Goal: Navigation & Orientation: Find specific page/section

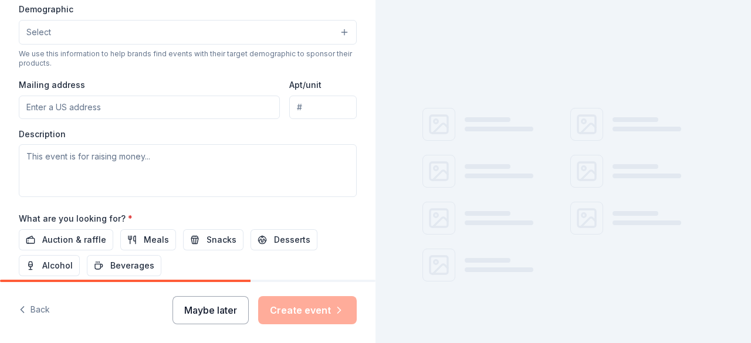
scroll to position [411, 0]
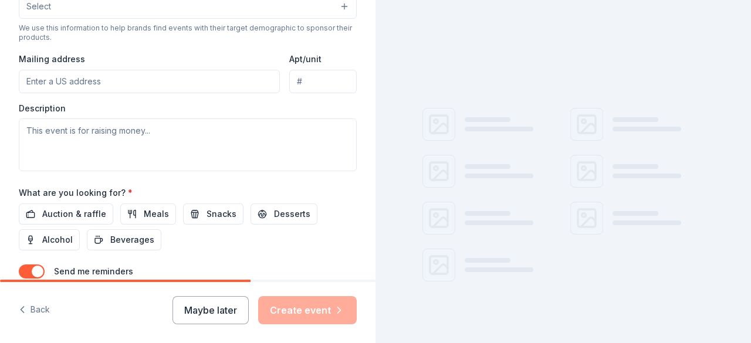
click at [202, 314] on button "Maybe later" at bounding box center [210, 310] width 76 height 28
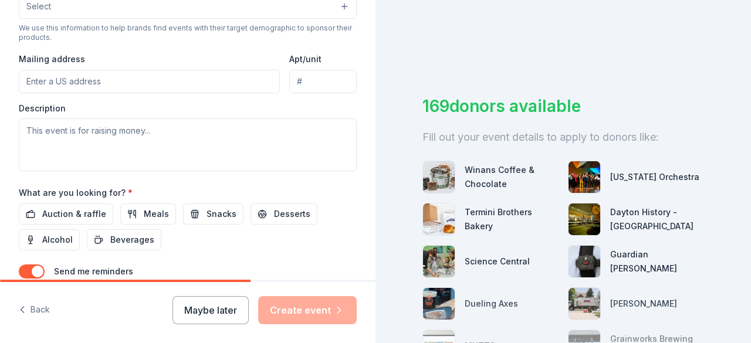
click at [194, 302] on button "Maybe later" at bounding box center [210, 310] width 76 height 28
click at [198, 309] on div "Maybe later Create event" at bounding box center [264, 310] width 184 height 28
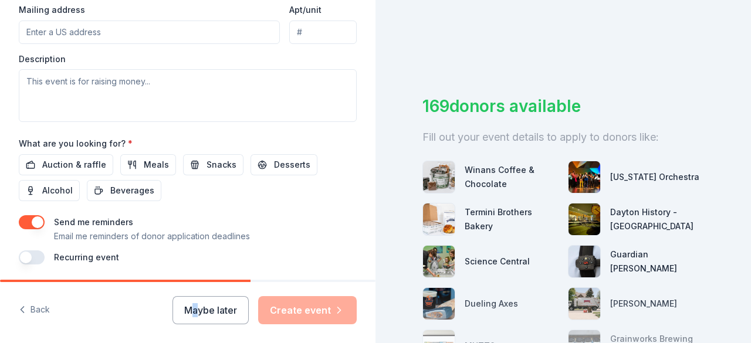
scroll to position [498, 0]
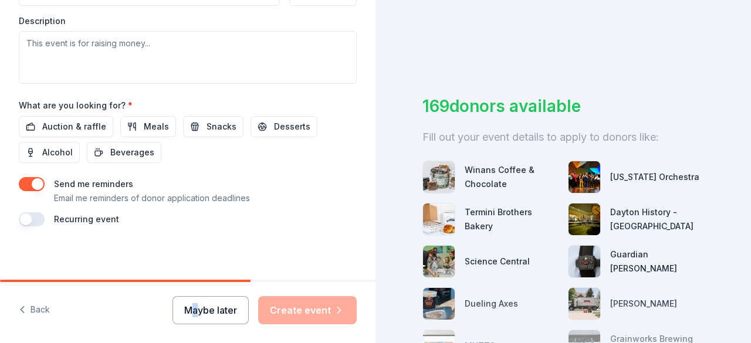
click at [228, 311] on button "Maybe later" at bounding box center [210, 310] width 76 height 28
click at [225, 308] on button "Maybe later" at bounding box center [210, 310] width 76 height 28
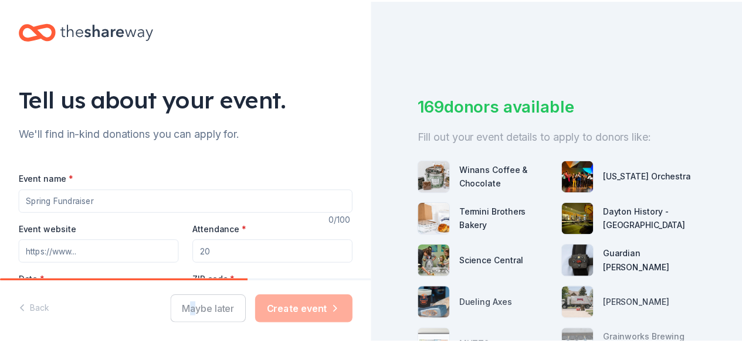
scroll to position [0, 0]
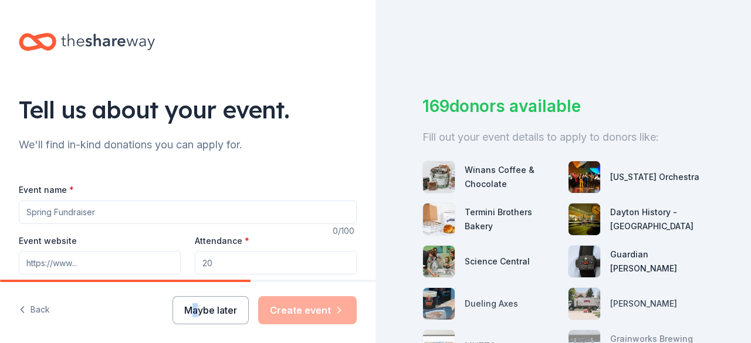
click at [224, 306] on button "Maybe later" at bounding box center [210, 310] width 76 height 28
click at [224, 306] on div "Maybe later Create event" at bounding box center [264, 310] width 184 height 28
click at [225, 306] on div "Maybe later Create event" at bounding box center [264, 310] width 184 height 28
click at [226, 309] on button "Maybe later" at bounding box center [210, 310] width 76 height 28
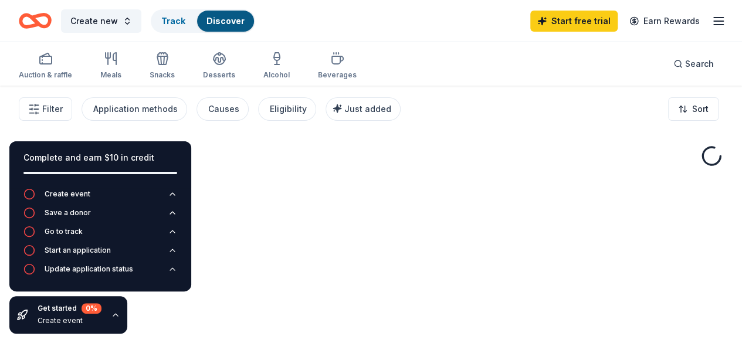
click at [707, 31] on div "Start free trial Earn Rewards" at bounding box center [627, 21] width 195 height 28
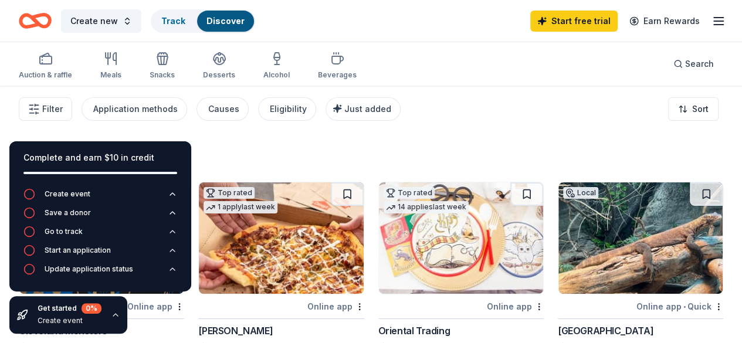
click at [712, 22] on icon "button" at bounding box center [719, 21] width 14 height 14
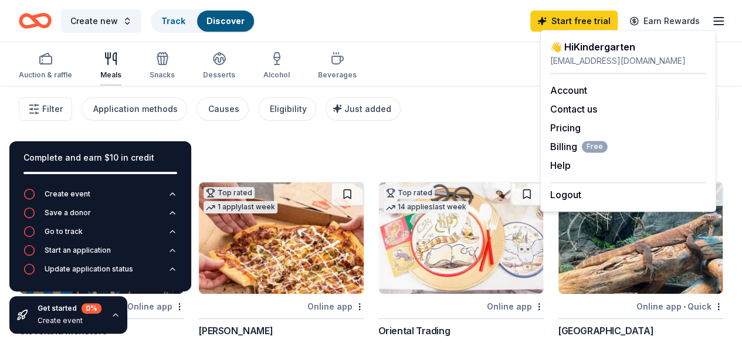
click at [121, 69] on div "Meals" at bounding box center [110, 66] width 21 height 28
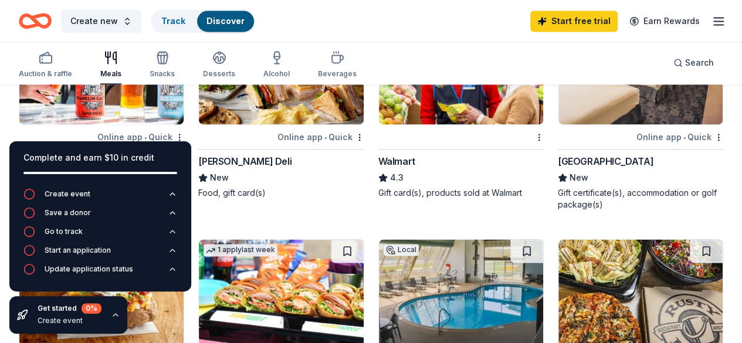
scroll to position [880, 0]
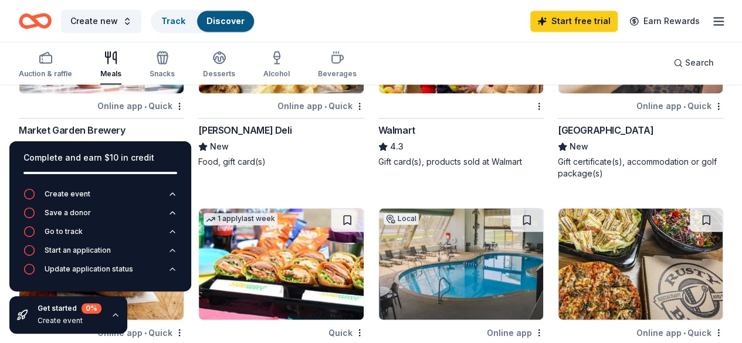
click at [114, 317] on icon "button" at bounding box center [115, 314] width 9 height 9
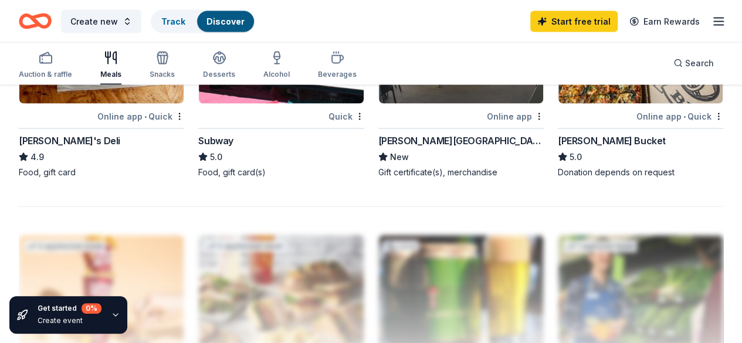
scroll to position [1115, 0]
